Goal: Transaction & Acquisition: Purchase product/service

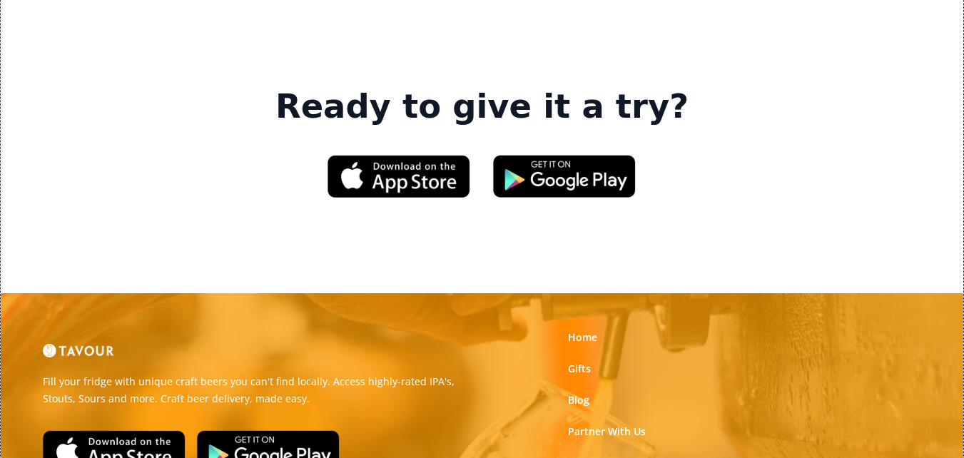
scroll to position [2141, 0]
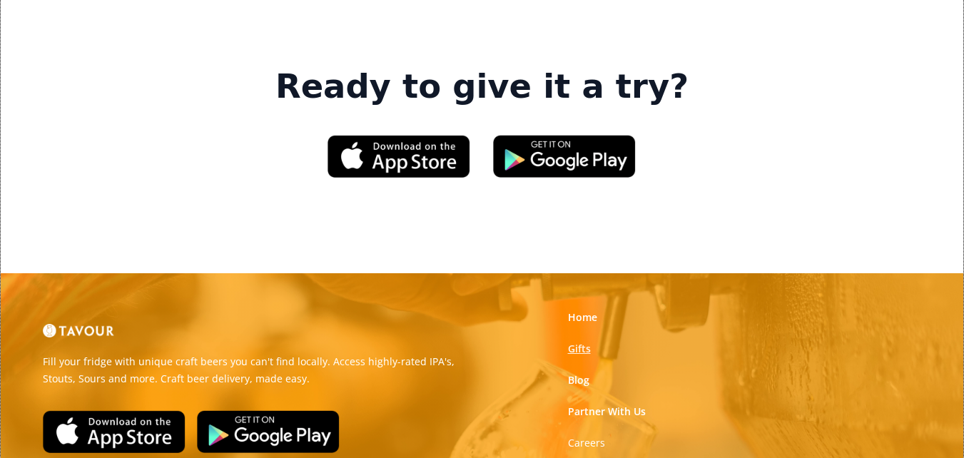
click at [587, 342] on link "Gifts" at bounding box center [579, 349] width 23 height 14
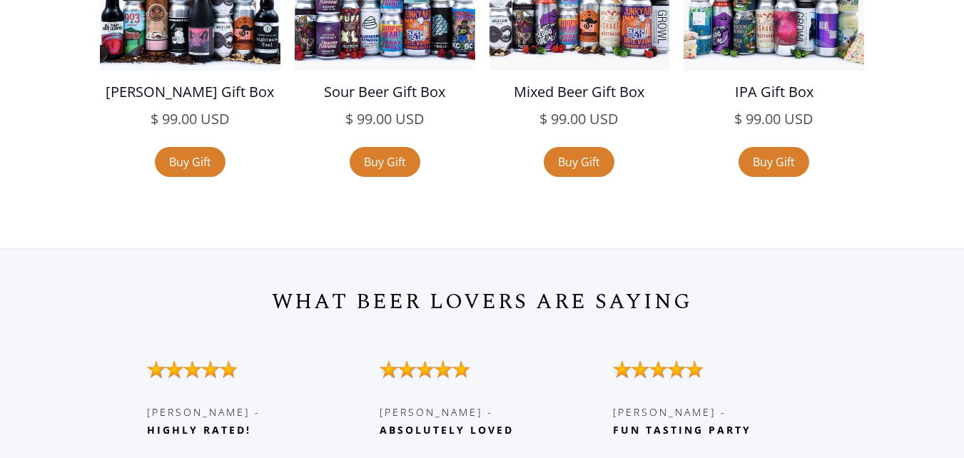
scroll to position [2926, 0]
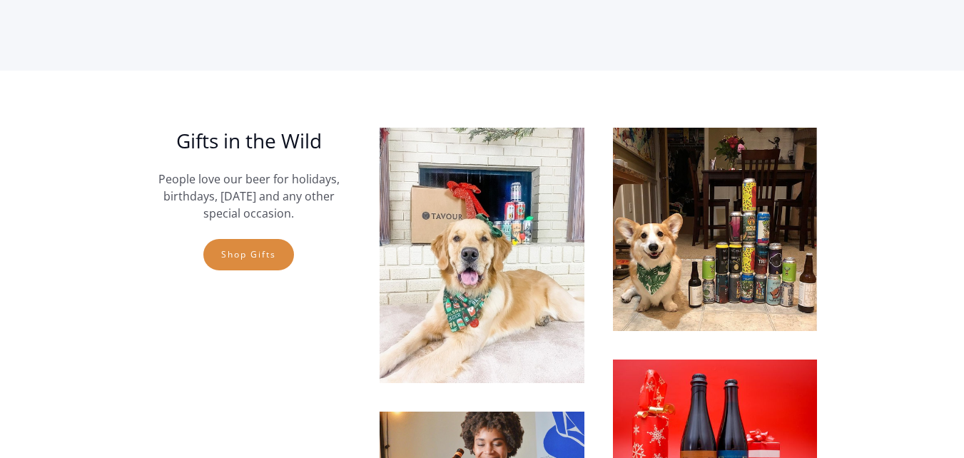
click at [235, 255] on link "Shop gifts" at bounding box center [248, 254] width 91 height 31
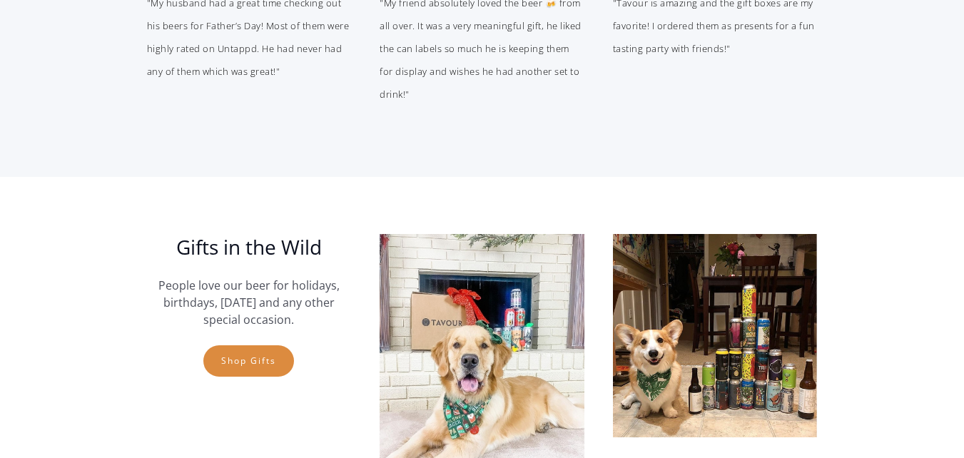
scroll to position [1610, 0]
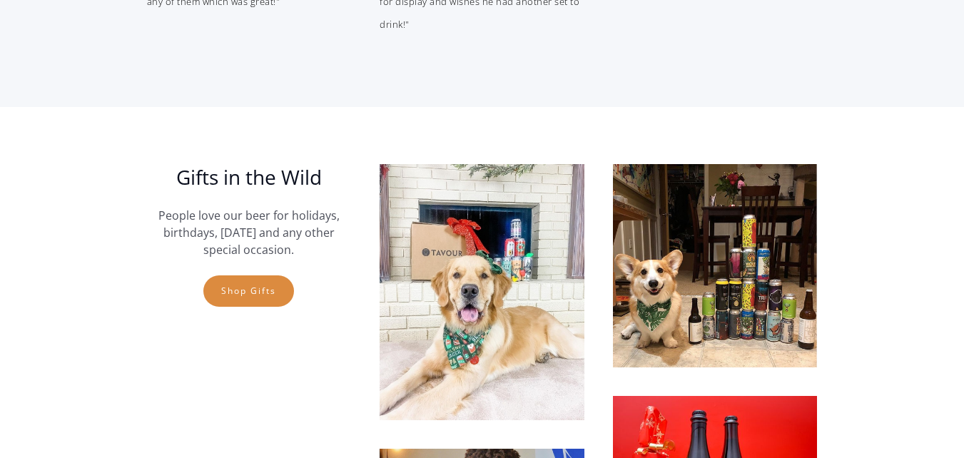
click at [268, 300] on link "Shop gifts" at bounding box center [248, 291] width 91 height 31
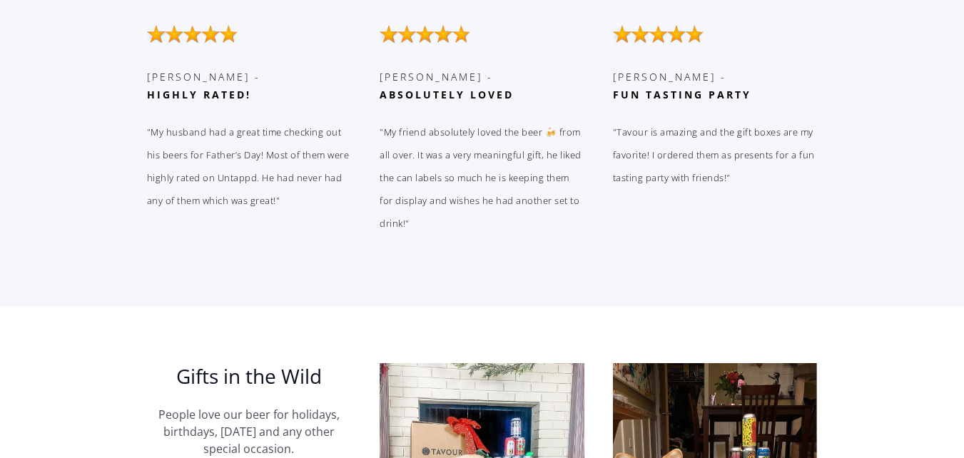
scroll to position [1499, 0]
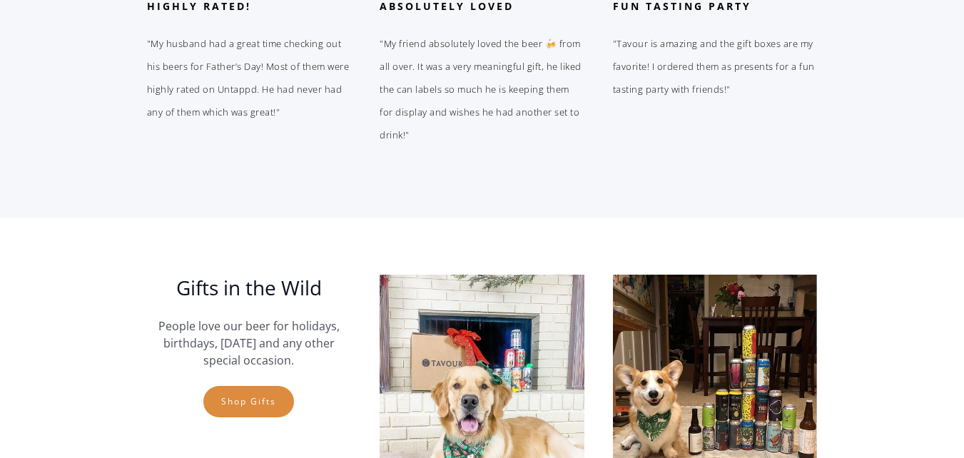
click at [238, 413] on link "Shop gifts" at bounding box center [248, 401] width 91 height 31
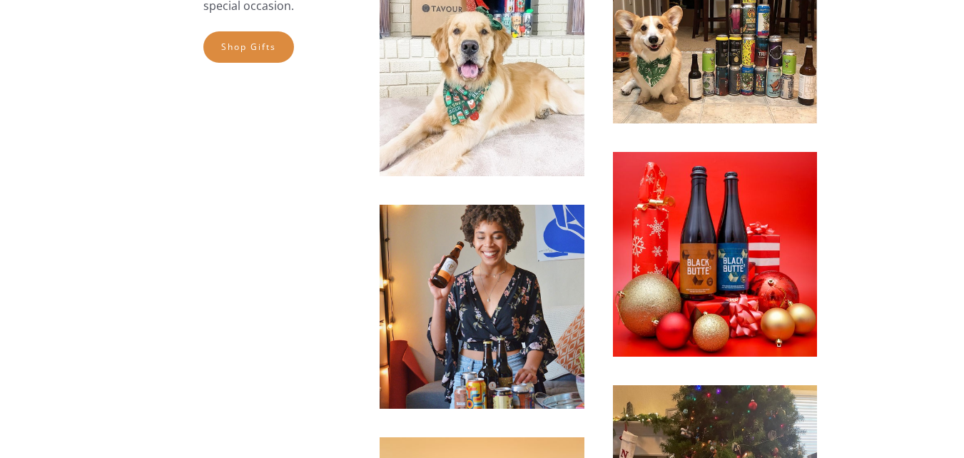
scroll to position [1856, 0]
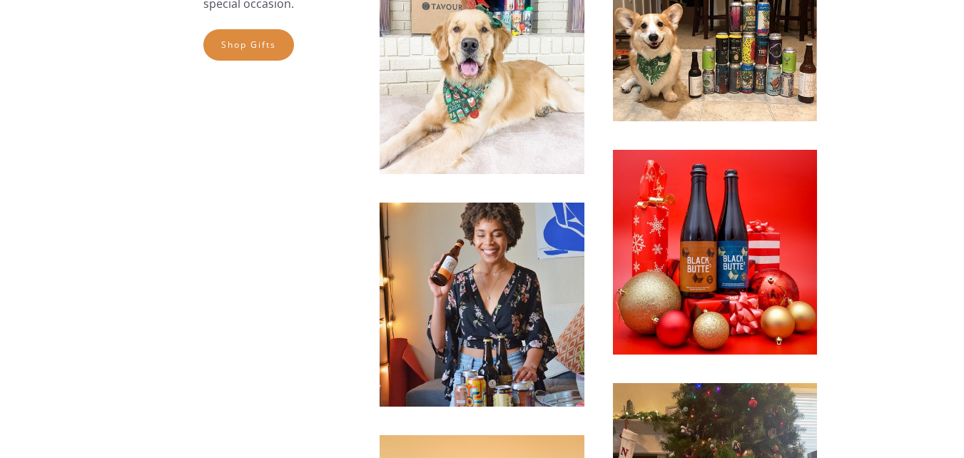
click at [209, 49] on link "Shop gifts" at bounding box center [248, 44] width 91 height 31
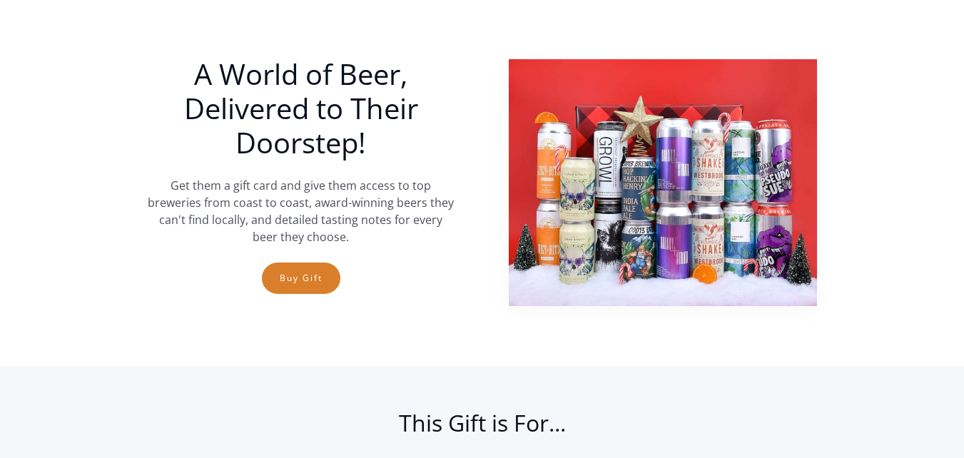
scroll to position [0, 0]
